Goal: Task Accomplishment & Management: Use online tool/utility

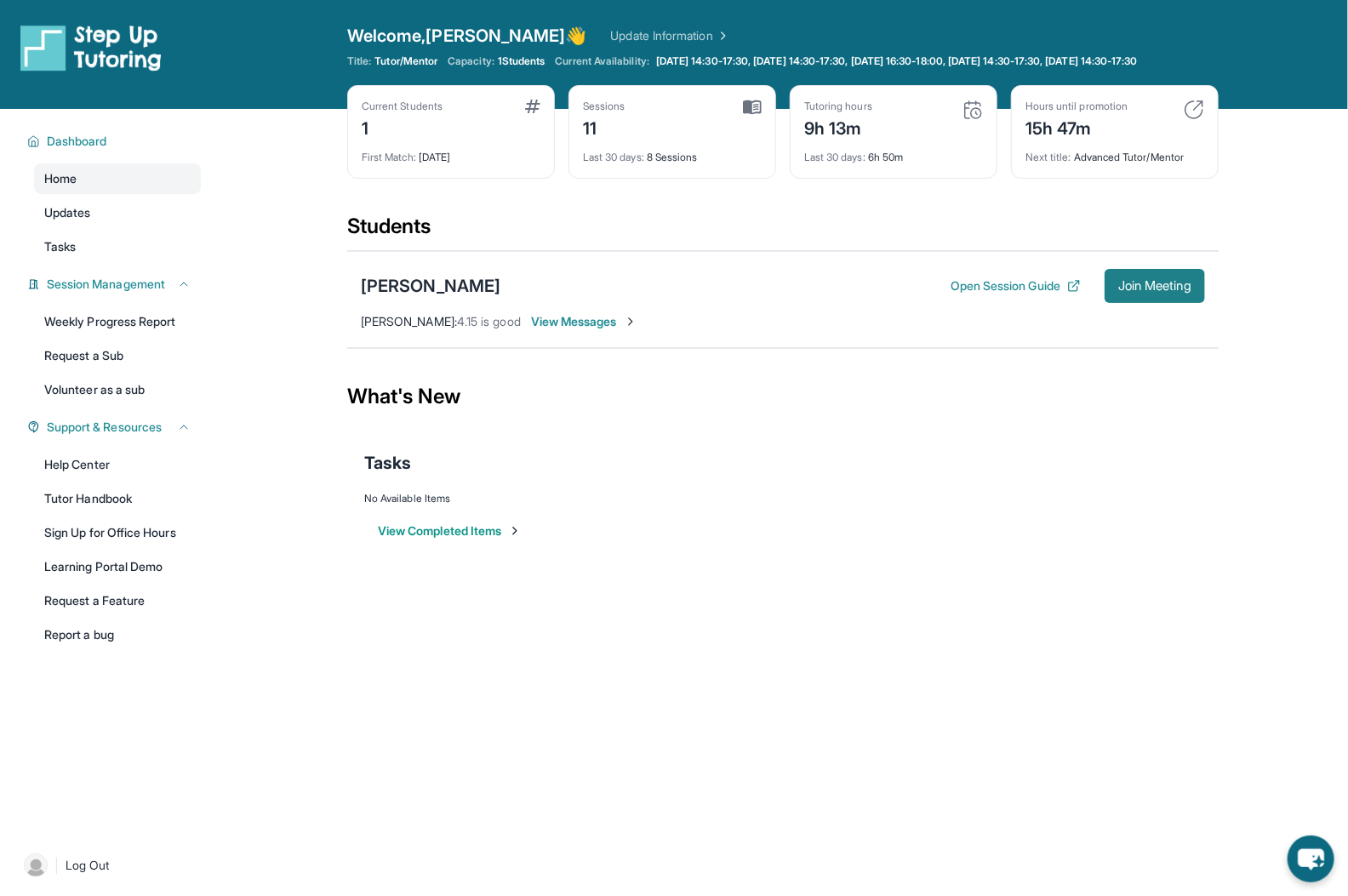
click at [1132, 291] on span "Join Meeting" at bounding box center [1155, 285] width 74 height 10
click at [1010, 294] on button "Open Session Guide" at bounding box center [1016, 286] width 131 height 17
click at [1107, 295] on button "Join Meeting" at bounding box center [1155, 285] width 100 height 34
click at [989, 293] on button "Open Session Guide" at bounding box center [1016, 286] width 131 height 17
click at [1119, 291] on span "Join Meeting" at bounding box center [1155, 285] width 74 height 10
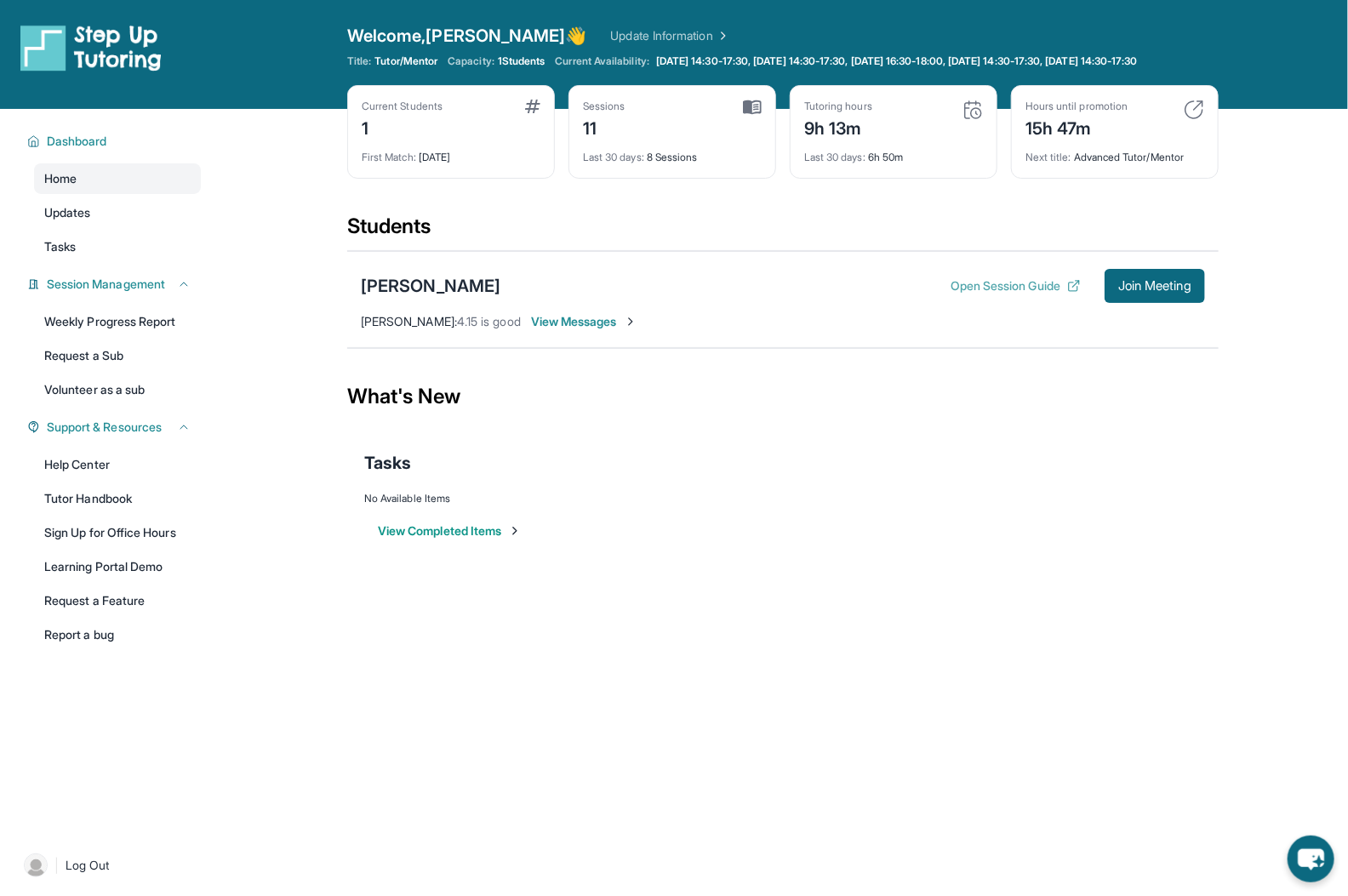
click at [980, 293] on button "Open Session Guide" at bounding box center [1016, 286] width 131 height 17
click at [1140, 291] on span "Join Meeting" at bounding box center [1155, 285] width 74 height 10
click at [1021, 292] on button "Open Session Guide" at bounding box center [1016, 286] width 131 height 17
click at [1157, 291] on span "Join Meeting" at bounding box center [1155, 285] width 74 height 10
click at [1004, 294] on button "Open Session Guide" at bounding box center [1016, 286] width 131 height 17
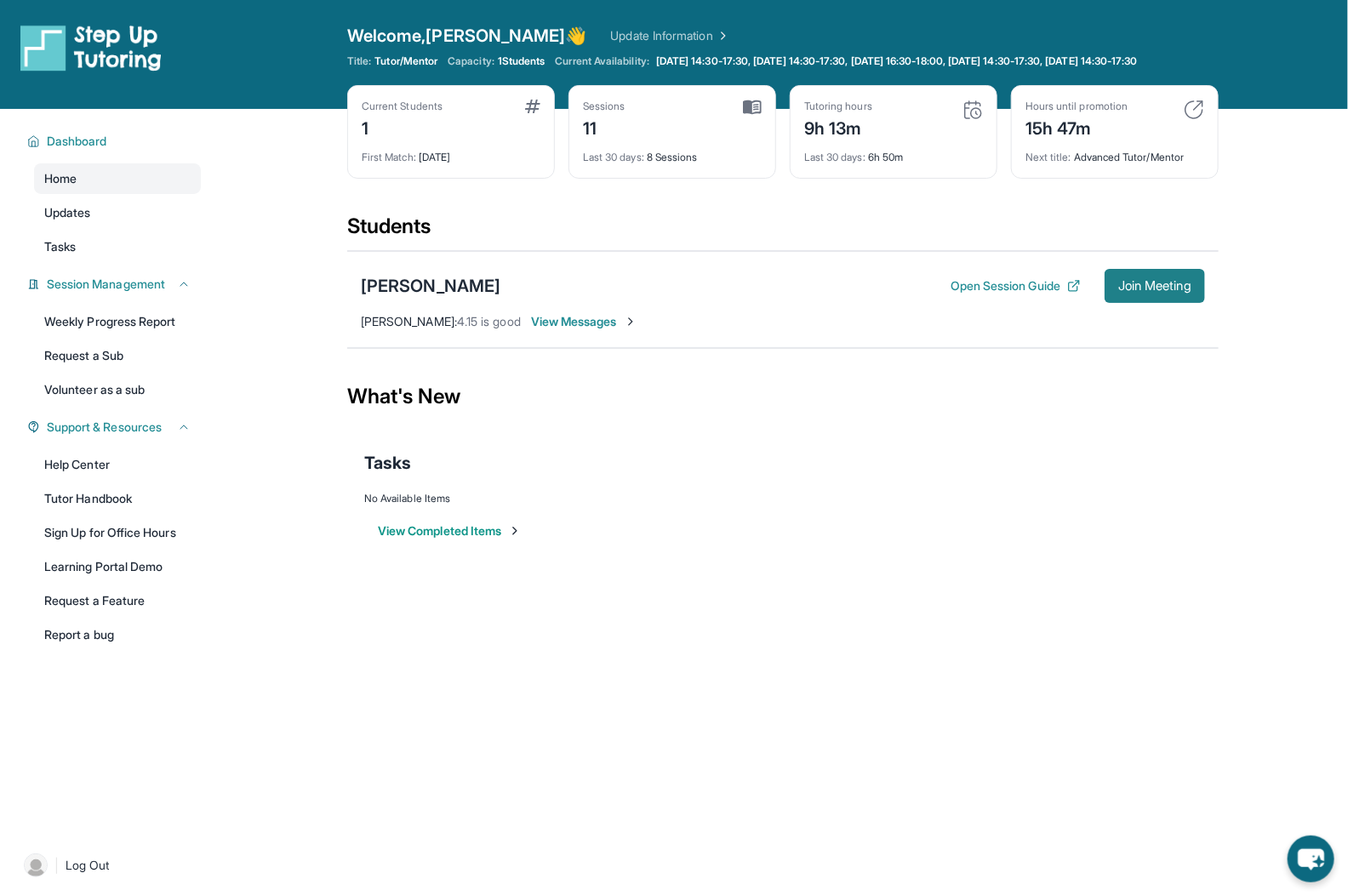
click at [1137, 291] on span "Join Meeting" at bounding box center [1155, 285] width 74 height 10
click at [1010, 290] on button "Open Session Guide" at bounding box center [1016, 286] width 131 height 17
click at [951, 278] on button "Open Session Guide" at bounding box center [1016, 286] width 131 height 17
